Goal: Task Accomplishment & Management: Manage account settings

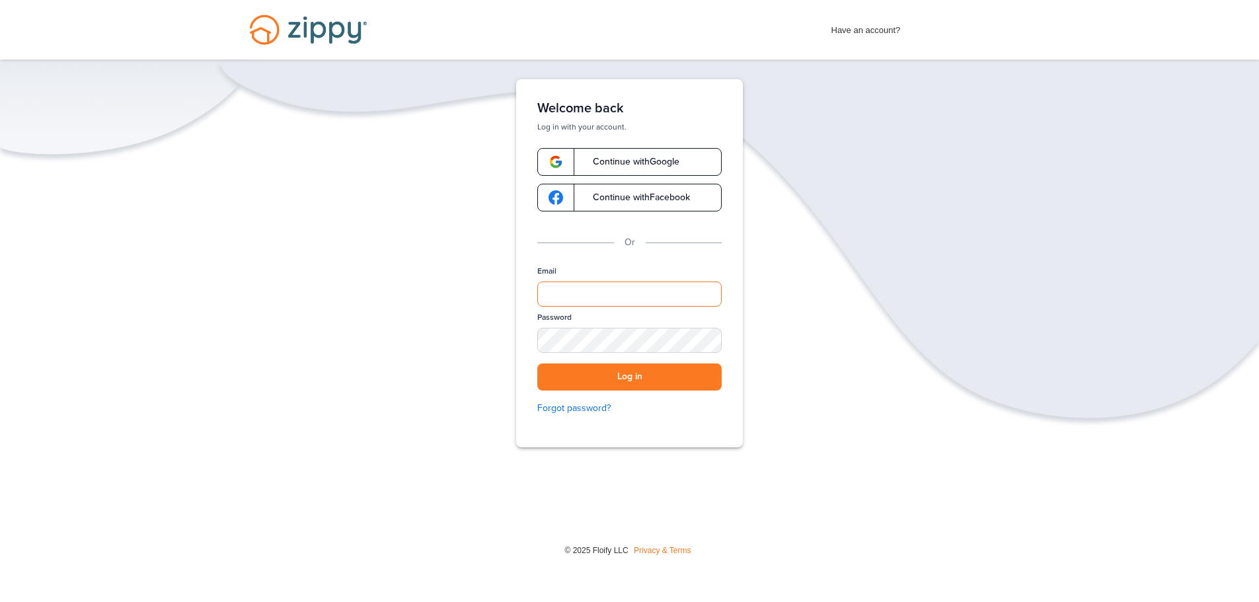
click at [606, 293] on input "Email" at bounding box center [629, 293] width 184 height 25
type input "**********"
click at [618, 375] on button "Log in" at bounding box center [629, 376] width 184 height 27
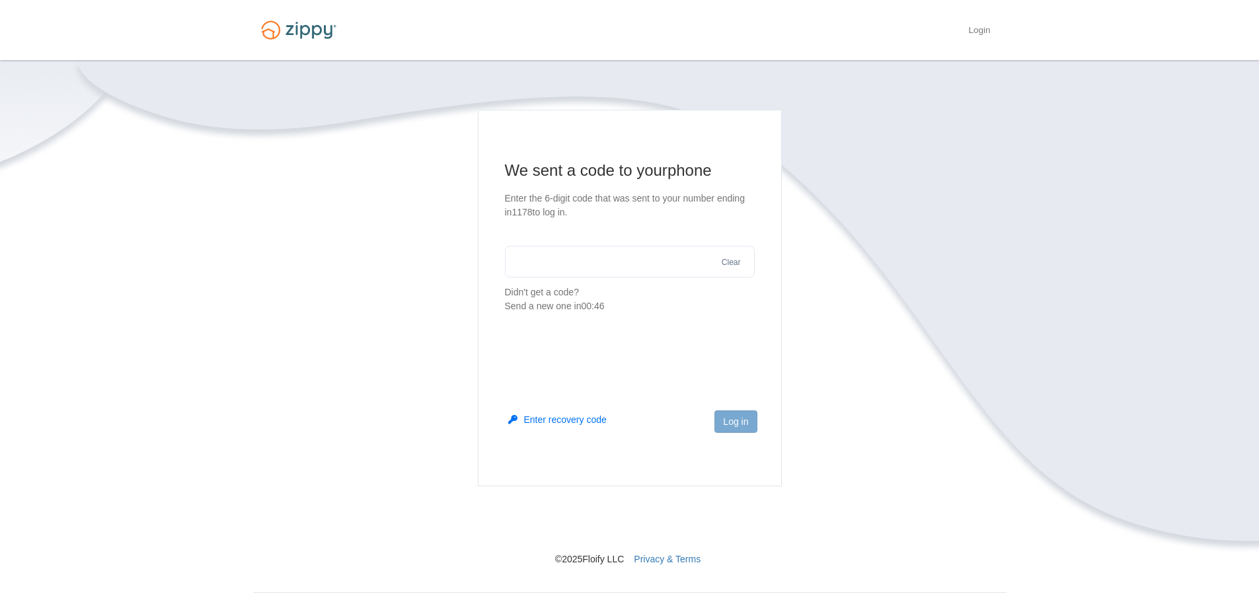
click at [603, 266] on input "text" at bounding box center [630, 262] width 250 height 32
type input "******"
click at [731, 423] on button "Log in" at bounding box center [735, 421] width 42 height 22
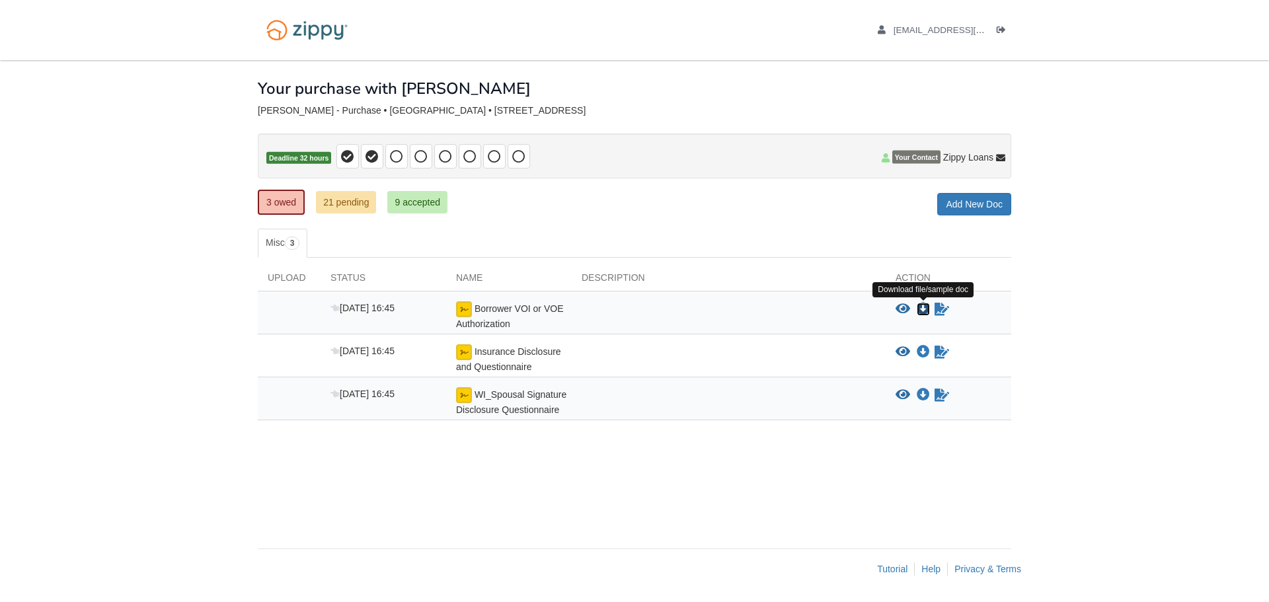
click at [924, 307] on icon "Download Borrower VOI or VOE Authorization" at bounding box center [922, 309] width 13 height 13
click at [901, 349] on icon "View Insurance Disclosure and Questionnaire" at bounding box center [902, 352] width 15 height 13
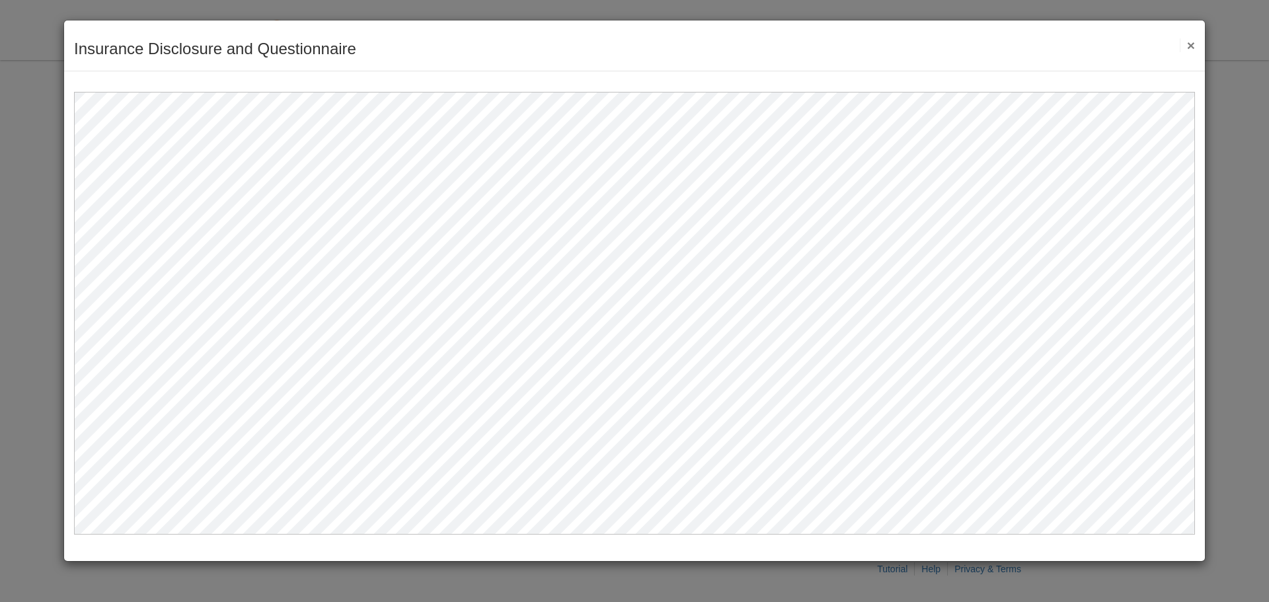
click at [1192, 44] on button "×" at bounding box center [1186, 45] width 15 height 14
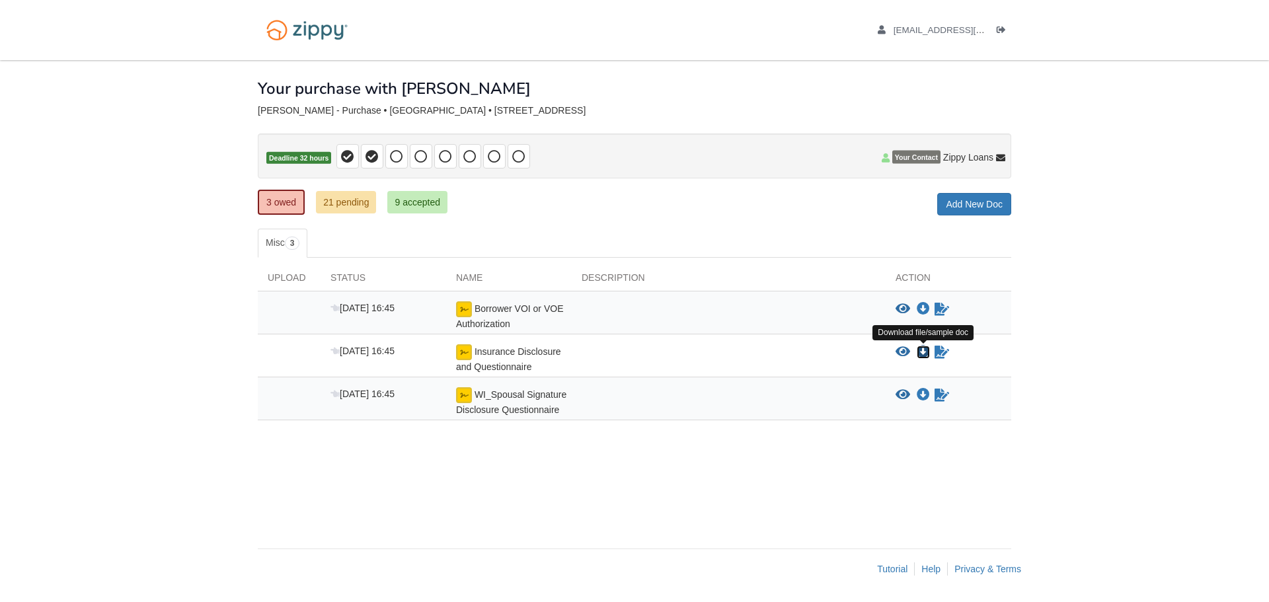
click at [924, 353] on icon "Download Insurance Disclosure and Questionnaire" at bounding box center [922, 352] width 13 height 13
click at [926, 395] on icon "Download WI_Spousal Signature Disclosure Questionnaire" at bounding box center [922, 395] width 13 height 13
click at [925, 394] on icon "Download WI_Spousal Signature Disclosure Questionnaire" at bounding box center [922, 395] width 13 height 13
click at [342, 199] on link "21 pending" at bounding box center [346, 202] width 60 height 22
